Goal: Task Accomplishment & Management: Complete application form

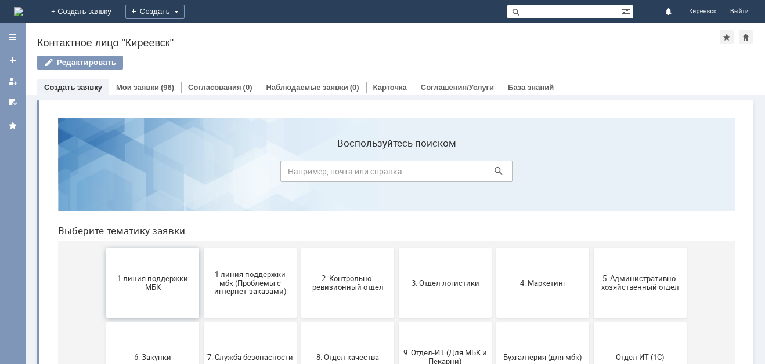
click at [155, 288] on span "1 линия поддержки МБК" at bounding box center [153, 282] width 86 height 17
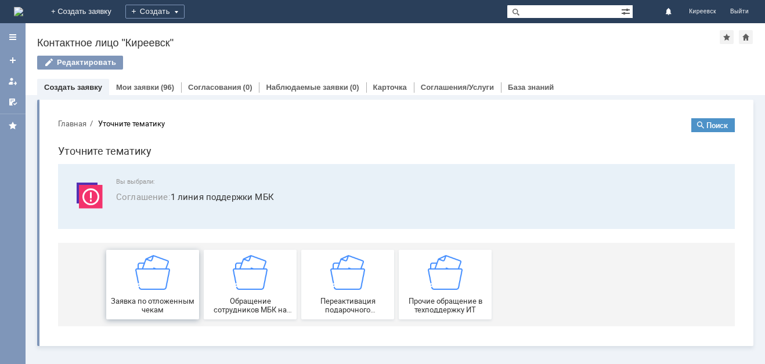
click at [172, 284] on div "Заявка по отложенным чекам" at bounding box center [153, 284] width 86 height 59
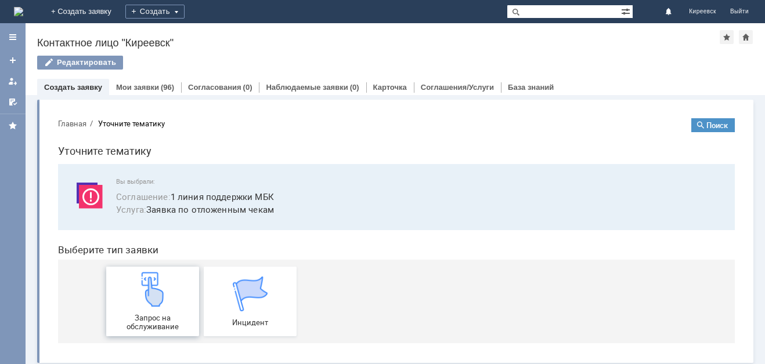
click at [172, 283] on div "Запрос на обслуживание" at bounding box center [153, 301] width 86 height 59
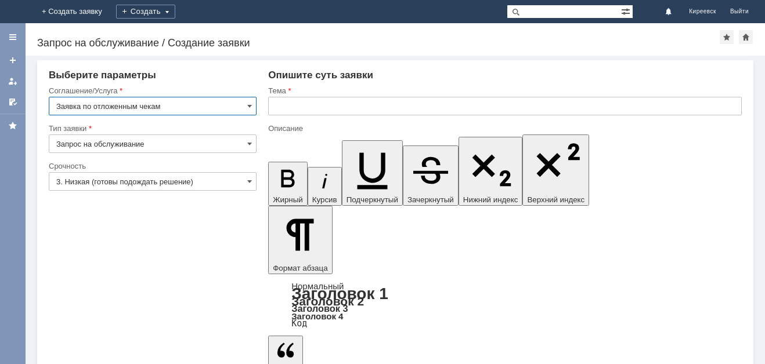
click at [114, 185] on input "3. Низкая (готовы подождать решение)" at bounding box center [153, 181] width 208 height 19
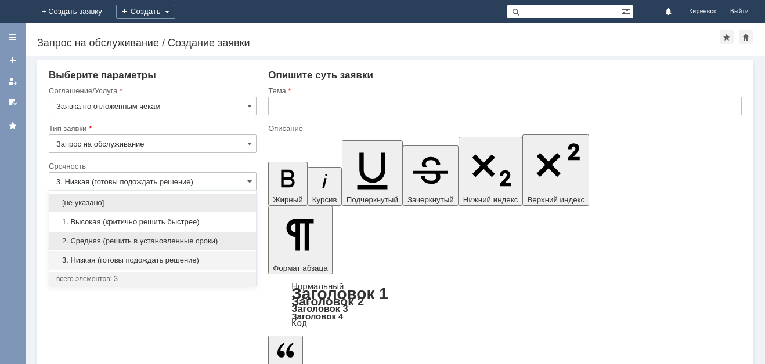
click at [122, 243] on span "2. Средняя (решить в установленные сроки)" at bounding box center [152, 241] width 193 height 9
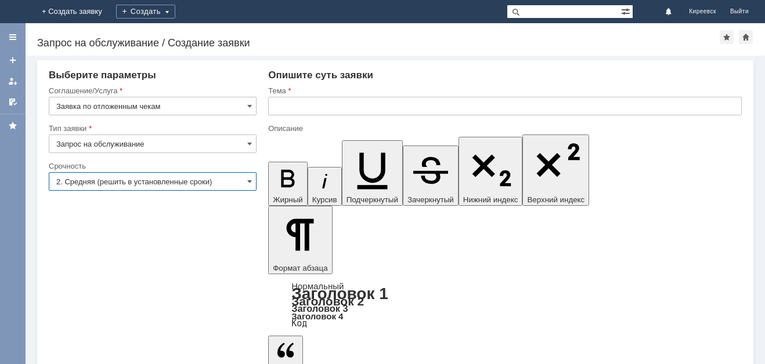
type input "2. Средняя (решить в установленные сроки)"
click at [325, 109] on input "text" at bounding box center [504, 106] width 473 height 19
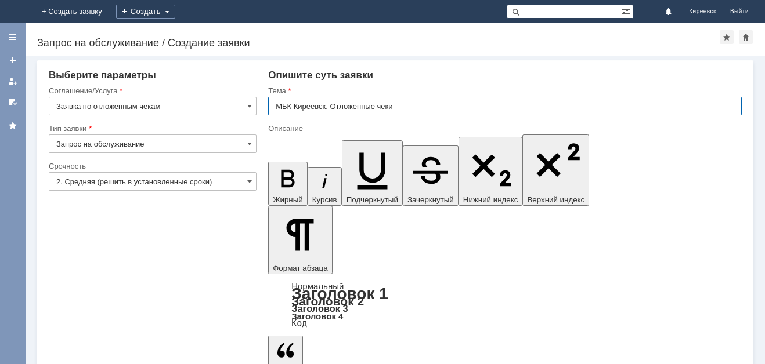
type input "МБК Киреевск. Отложенные чеки"
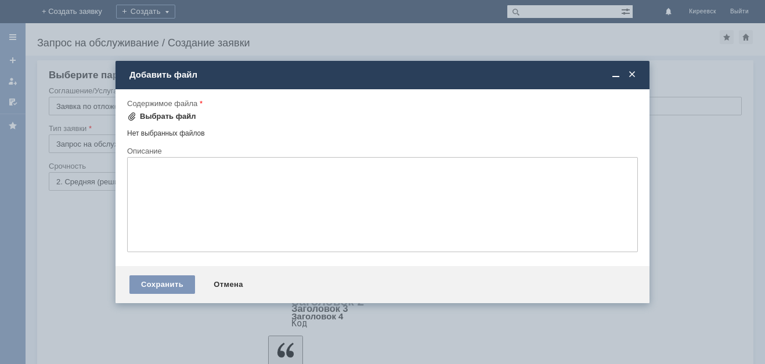
click at [176, 110] on div "Выбрать файл" at bounding box center [161, 117] width 69 height 14
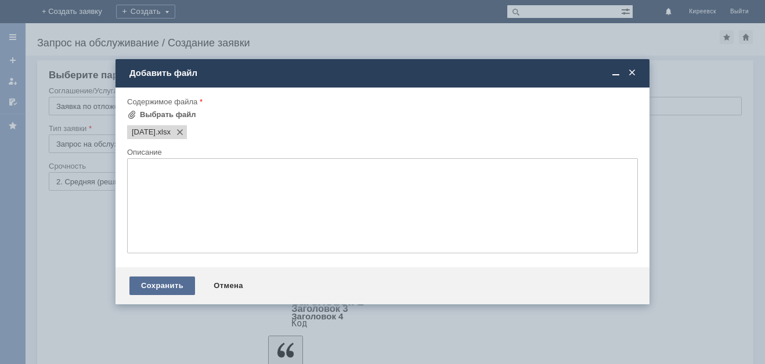
click at [181, 282] on div "Сохранить" at bounding box center [162, 286] width 66 height 19
